Goal: Information Seeking & Learning: Learn about a topic

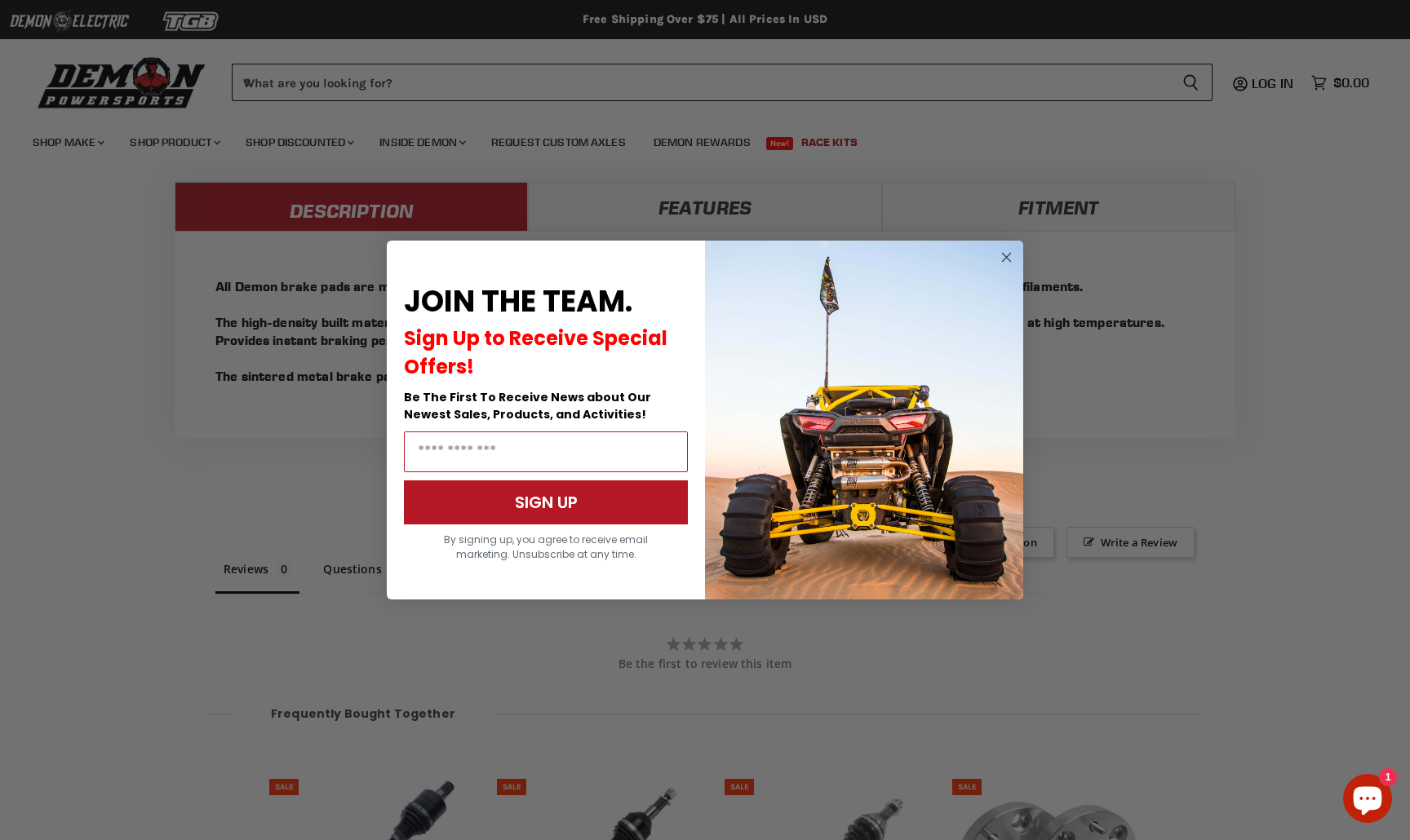
scroll to position [1587, 0]
